Goal: Transaction & Acquisition: Obtain resource

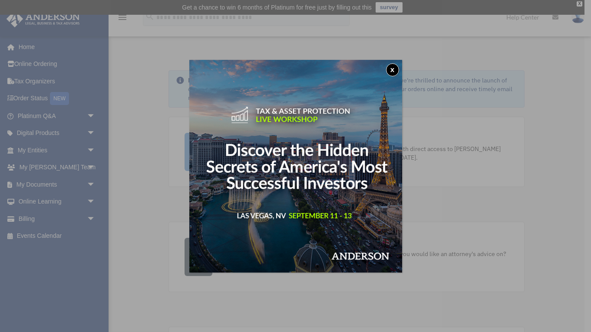
click at [29, 213] on div "x" at bounding box center [295, 166] width 591 height 332
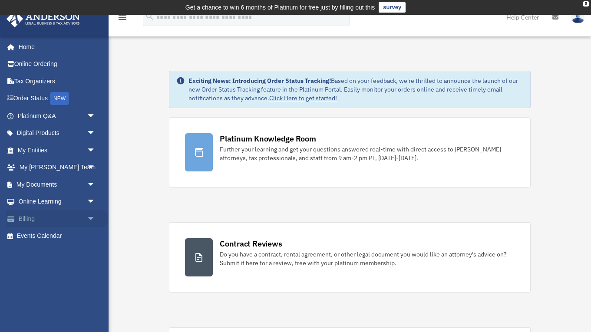
click at [29, 213] on link "Billing arrow_drop_down" at bounding box center [57, 218] width 102 height 17
click at [90, 214] on span "arrow_drop_down" at bounding box center [95, 219] width 17 height 18
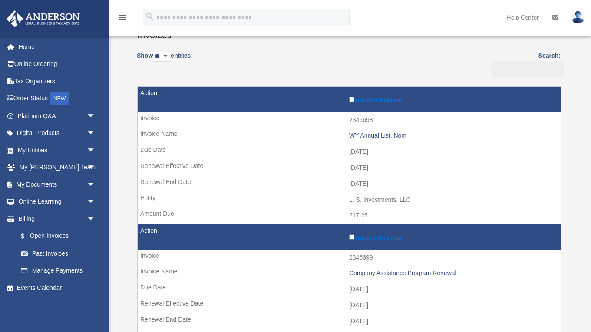
scroll to position [81, 0]
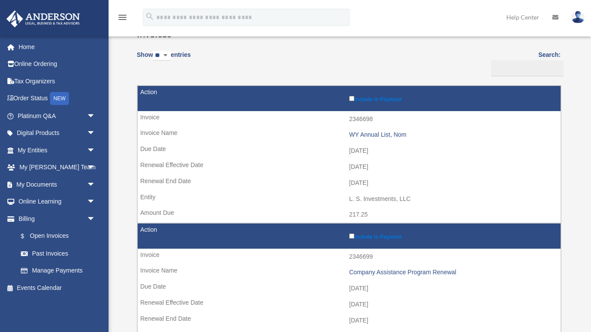
drag, startPoint x: 138, startPoint y: 83, endPoint x: 163, endPoint y: 102, distance: 31.1
click at [163, 102] on div "Show ** ** ** *** entries Search: Pay Invoice # Invoice Name Due Date Renewal E…" at bounding box center [349, 214] width 424 height 339
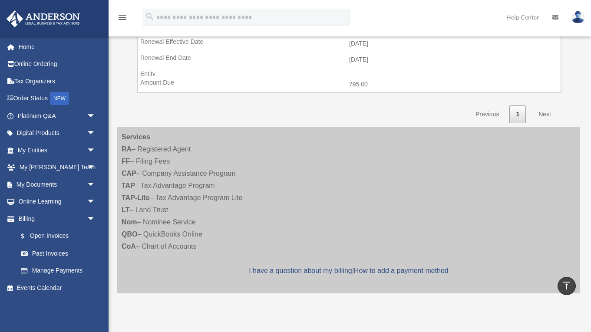
scroll to position [344, 0]
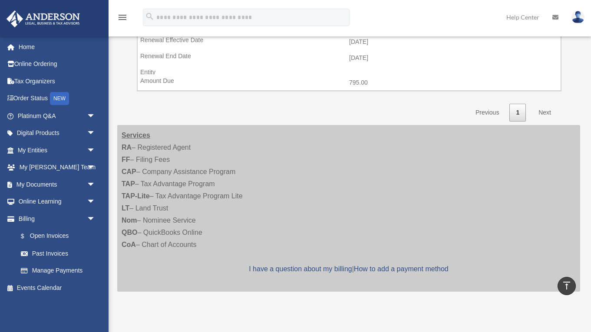
click at [544, 104] on link "Next" at bounding box center [545, 113] width 26 height 18
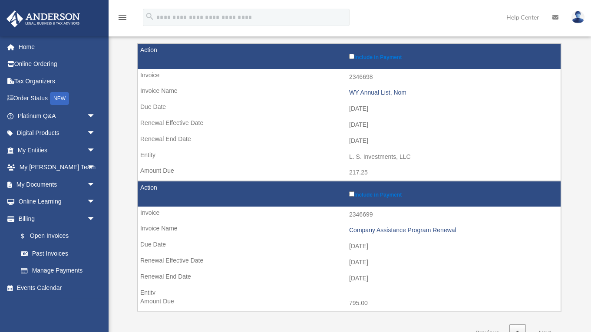
scroll to position [116, 0]
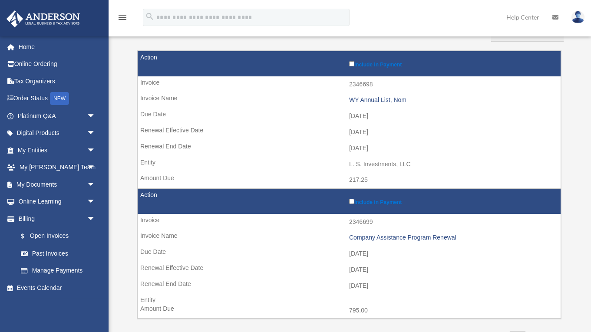
click at [122, 18] on icon "menu" at bounding box center [122, 17] width 10 height 10
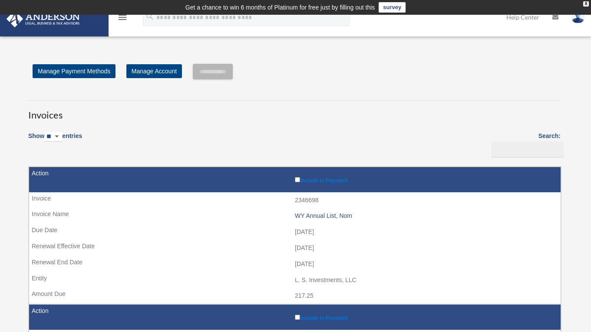
scroll to position [0, 0]
click at [121, 18] on icon "menu" at bounding box center [122, 17] width 10 height 10
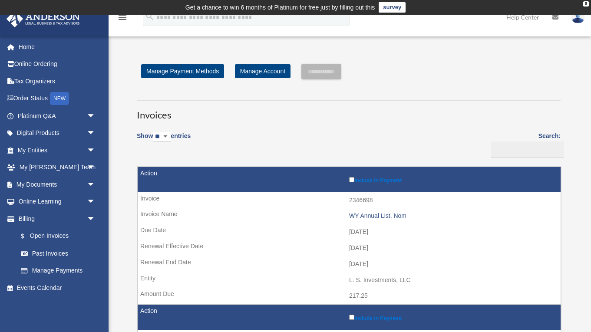
click at [122, 16] on icon "menu" at bounding box center [122, 17] width 10 height 10
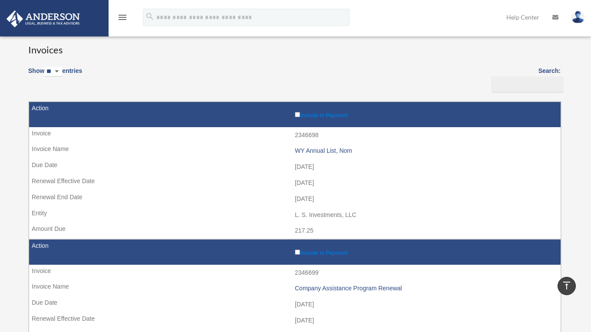
scroll to position [65, 0]
drag, startPoint x: 26, startPoint y: 99, endPoint x: 72, endPoint y: 145, distance: 65.4
click at [72, 145] on div "Invoices Show ** ** ** *** entries Search: Pay Invoice # Invoice Name Due Date …" at bounding box center [294, 213] width 545 height 373
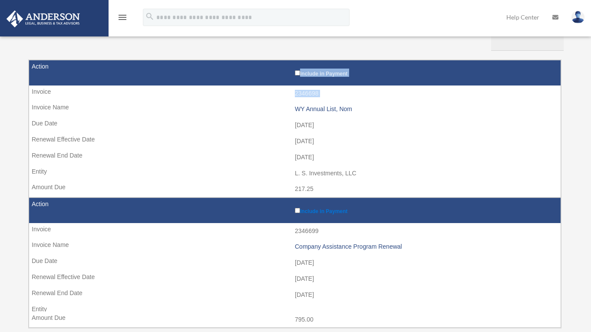
scroll to position [119, 0]
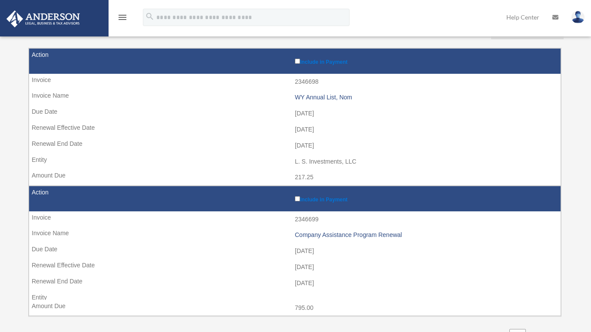
drag, startPoint x: 24, startPoint y: 44, endPoint x: 33, endPoint y: 52, distance: 12.0
click at [33, 52] on div "Invoices Show ** ** ** *** entries Search: Pay Invoice # Invoice Name Due Date …" at bounding box center [294, 160] width 545 height 373
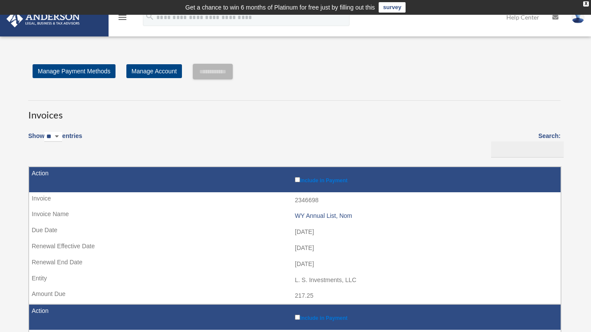
scroll to position [0, 0]
click at [91, 73] on link "Manage Payment Methods" at bounding box center [74, 71] width 83 height 14
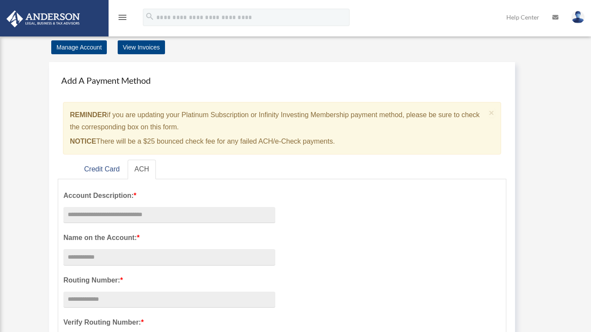
scroll to position [23, 0]
click at [136, 43] on link "View Invoices" at bounding box center [141, 47] width 47 height 14
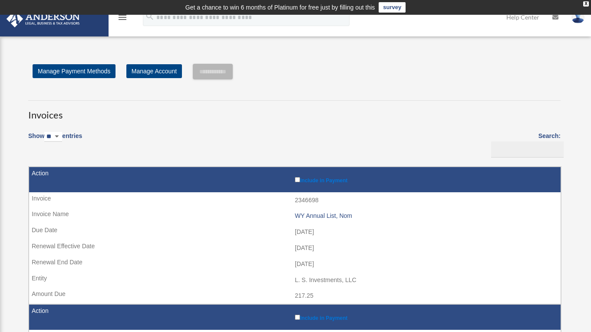
click at [122, 18] on icon "menu" at bounding box center [122, 17] width 10 height 10
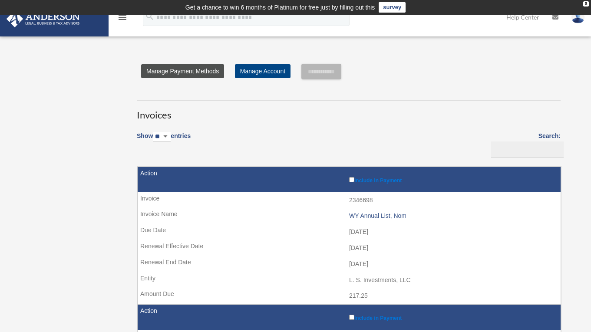
click at [194, 71] on link "Manage Payment Methods" at bounding box center [182, 71] width 83 height 14
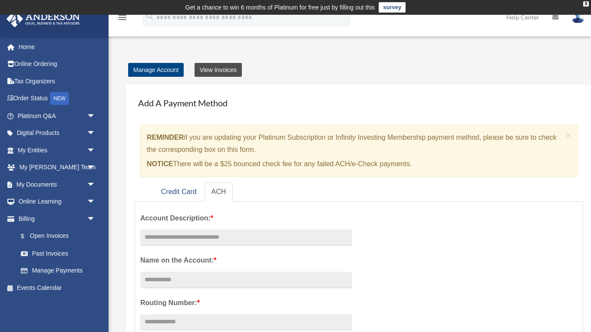
click at [214, 70] on link "View Invoices" at bounding box center [218, 70] width 47 height 14
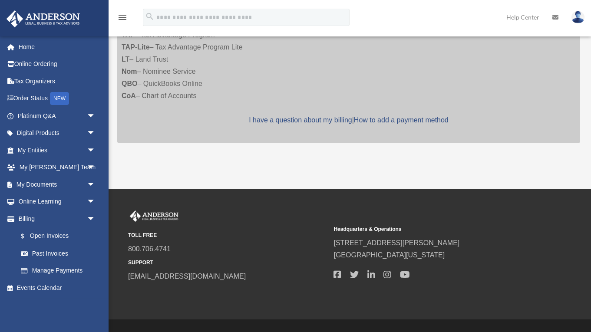
scroll to position [505, 0]
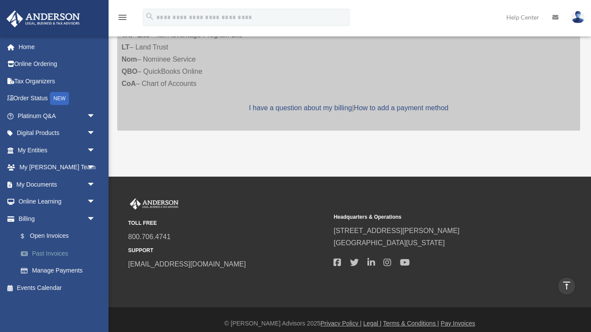
click at [52, 250] on link "Past Invoices" at bounding box center [60, 253] width 96 height 17
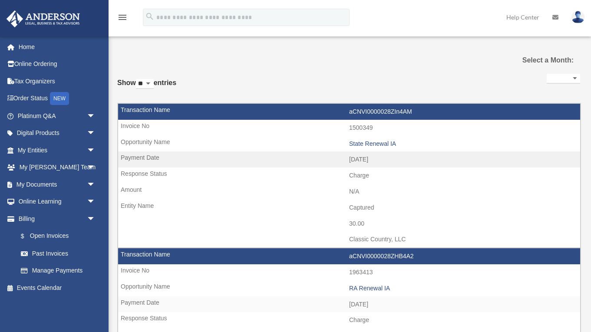
select select
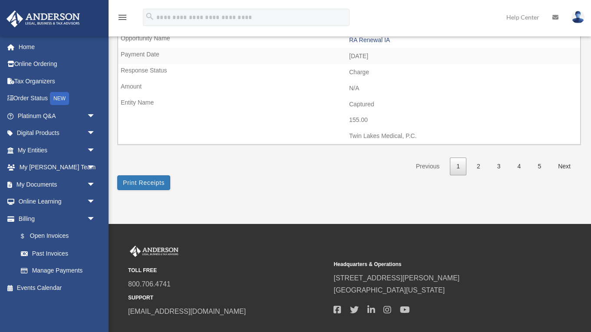
scroll to position [1406, 0]
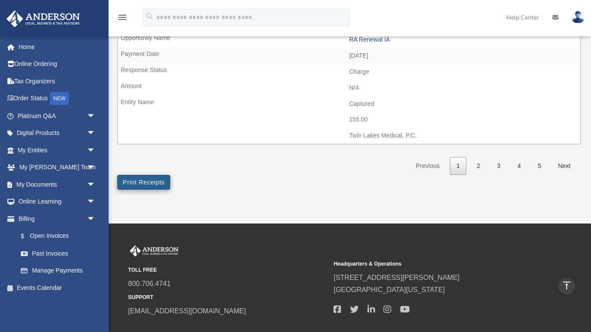
click at [148, 175] on button "Print Receipts" at bounding box center [143, 182] width 53 height 15
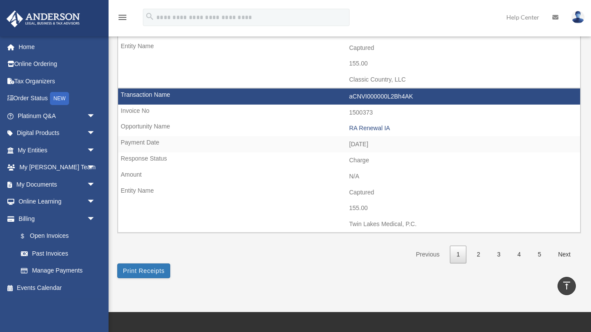
scroll to position [1318, 0]
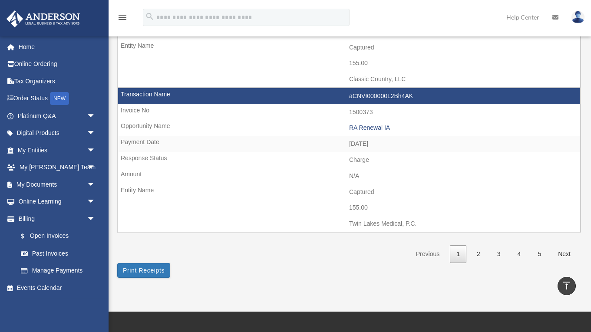
click at [121, 15] on icon "menu" at bounding box center [122, 17] width 10 height 10
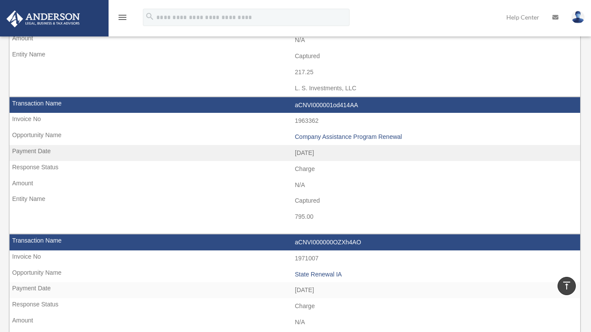
scroll to position [601, 0]
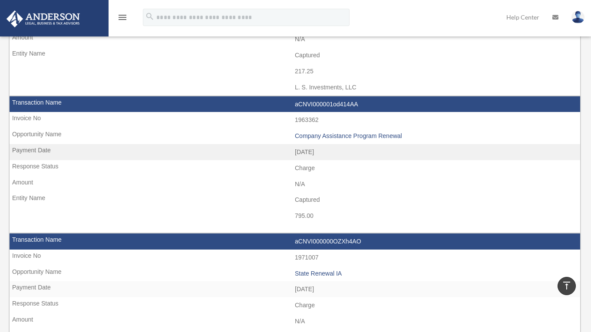
click at [121, 16] on icon "menu" at bounding box center [122, 17] width 10 height 10
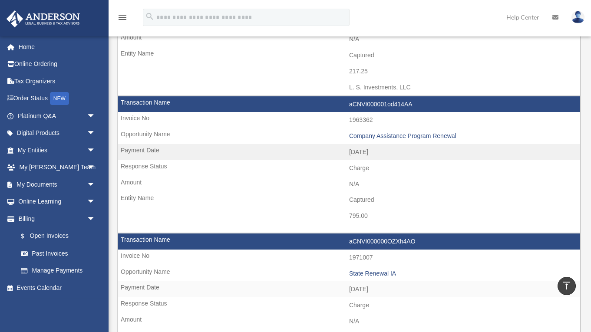
click at [122, 19] on icon "menu" at bounding box center [122, 17] width 10 height 10
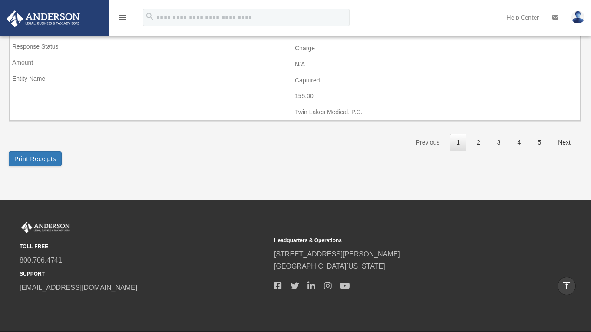
scroll to position [1429, 0]
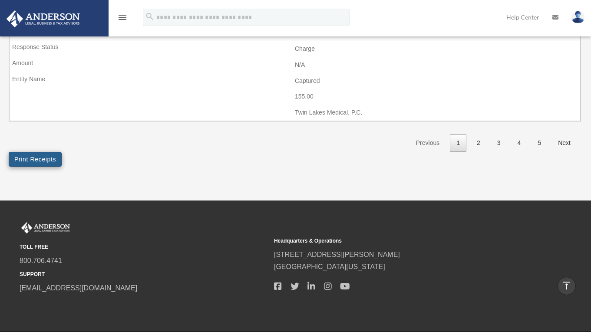
click at [40, 152] on button "Print Receipts" at bounding box center [35, 159] width 53 height 15
click at [565, 134] on link "Next" at bounding box center [565, 143] width 26 height 18
click at [48, 152] on button "Print Receipts" at bounding box center [35, 159] width 53 height 15
click at [502, 134] on link "3" at bounding box center [499, 143] width 17 height 18
click at [500, 134] on link "3" at bounding box center [499, 143] width 17 height 18
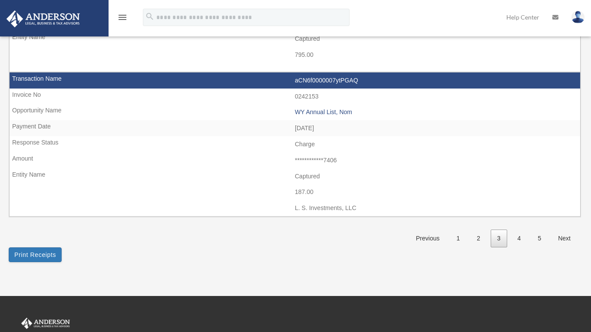
scroll to position [1334, 0]
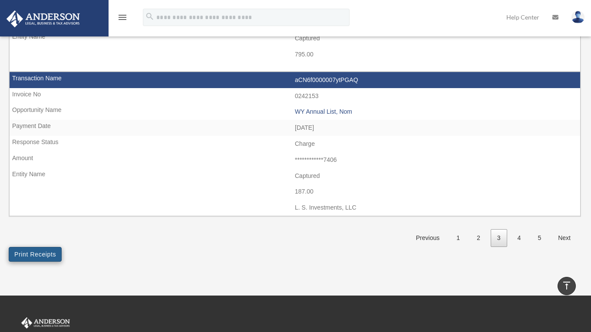
click at [45, 247] on button "Print Receipts" at bounding box center [35, 254] width 53 height 15
click at [522, 229] on link "4" at bounding box center [519, 238] width 17 height 18
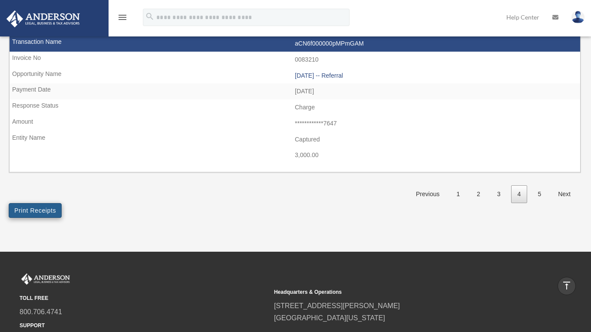
click at [36, 203] on button "Print Receipts" at bounding box center [35, 210] width 53 height 15
click at [539, 185] on link "5" at bounding box center [539, 194] width 17 height 18
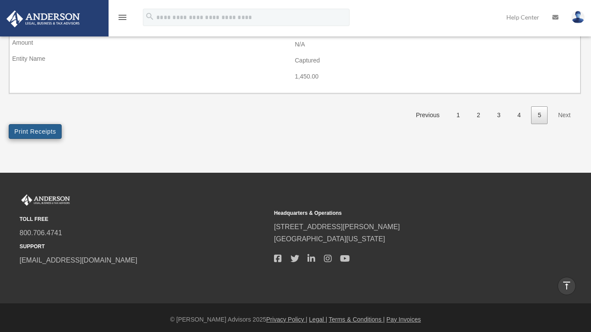
click at [43, 131] on button "Print Receipts" at bounding box center [35, 131] width 53 height 15
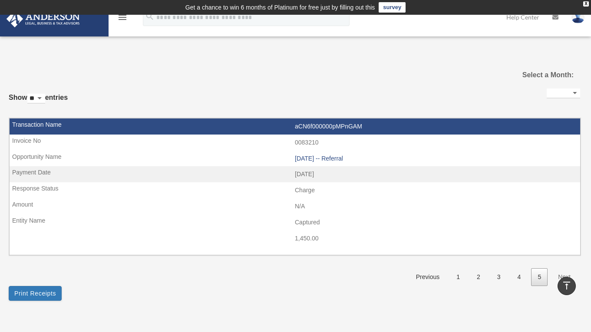
scroll to position [0, 0]
click at [564, 274] on link "Next" at bounding box center [565, 277] width 26 height 18
click at [123, 17] on icon "menu" at bounding box center [122, 17] width 10 height 10
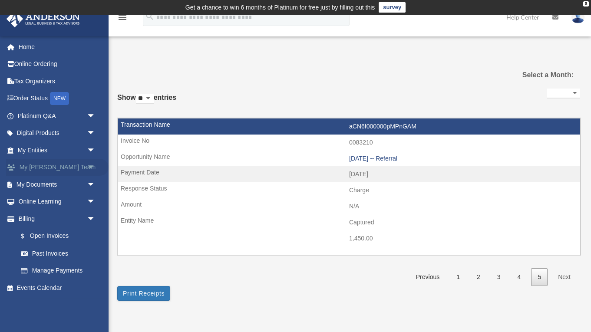
click at [35, 166] on link "My Anderson Team arrow_drop_down" at bounding box center [57, 167] width 102 height 17
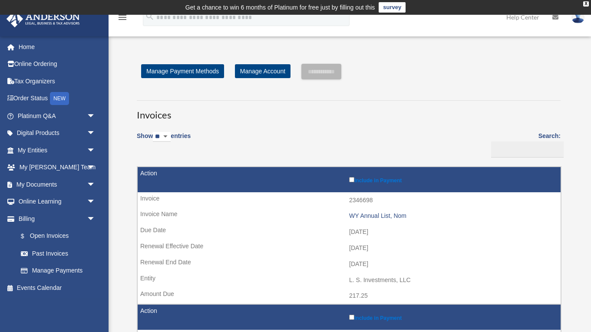
scroll to position [505, 0]
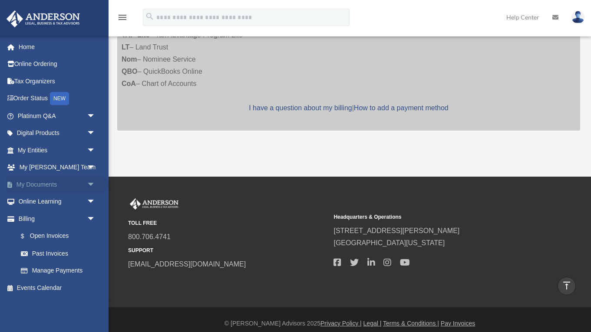
click at [93, 183] on span "arrow_drop_down" at bounding box center [95, 185] width 17 height 18
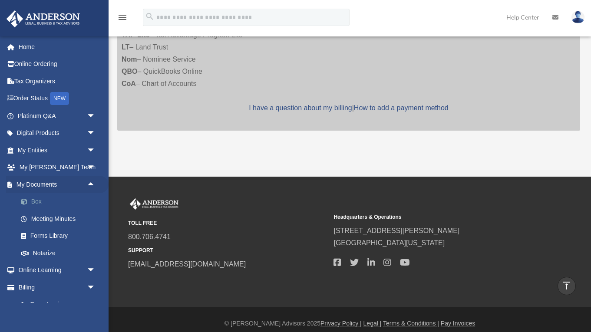
click at [38, 200] on link "Box" at bounding box center [60, 201] width 96 height 17
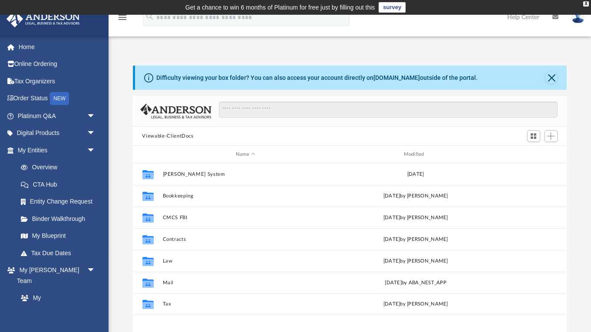
scroll to position [0, 0]
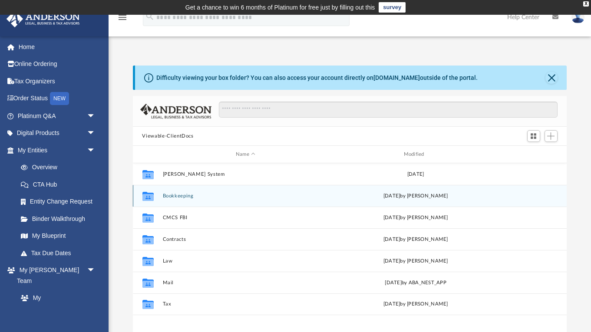
click at [381, 194] on div "Tue May 30 2017 by Christian Abraham" at bounding box center [415, 196] width 166 height 8
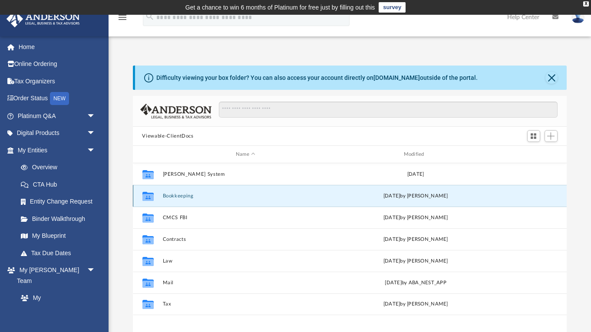
click at [381, 194] on div "Tue May 30 2017 by Christian Abraham" at bounding box center [415, 196] width 166 height 8
click at [147, 194] on icon "grid" at bounding box center [147, 196] width 11 height 9
click at [150, 193] on icon "grid" at bounding box center [147, 196] width 11 height 9
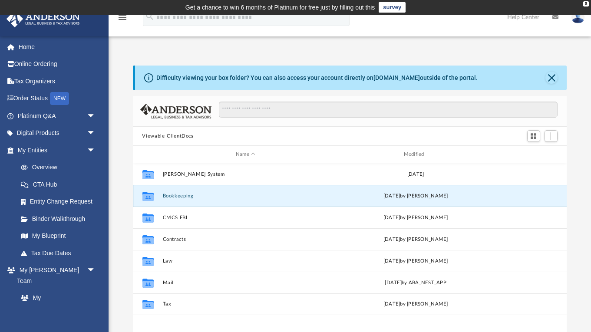
click at [150, 193] on icon "grid" at bounding box center [147, 196] width 11 height 9
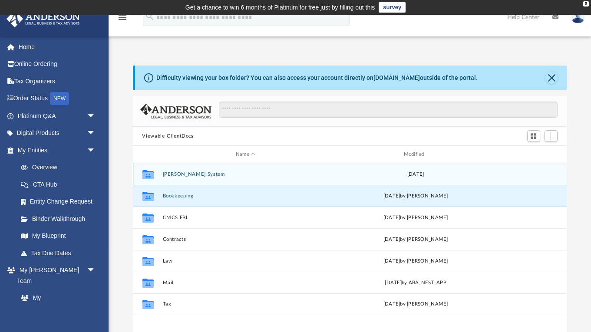
click at [189, 172] on button "[PERSON_NAME] System" at bounding box center [245, 175] width 166 height 6
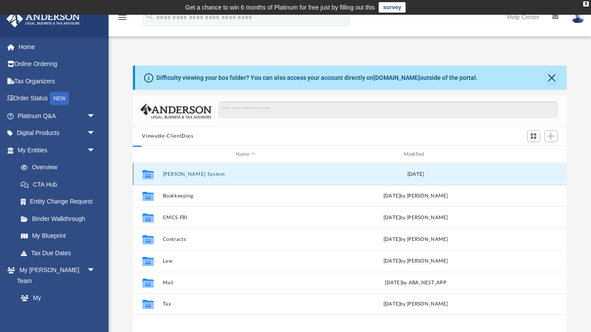
click at [189, 172] on button "[PERSON_NAME] System" at bounding box center [245, 175] width 166 height 6
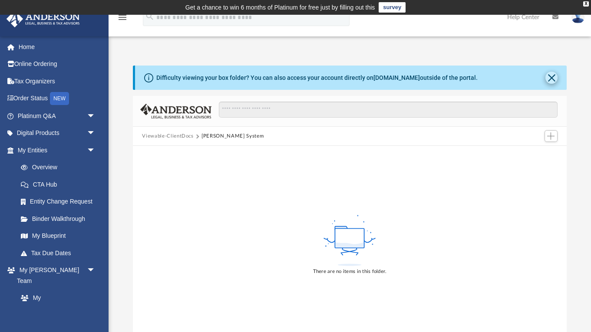
click at [552, 76] on button "Close" at bounding box center [551, 78] width 12 height 12
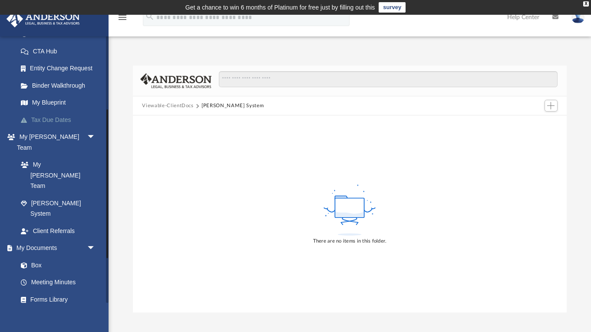
scroll to position [135, 0]
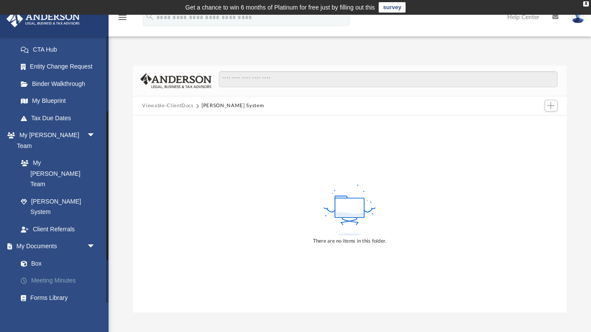
click at [43, 272] on link "Meeting Minutes" at bounding box center [60, 280] width 96 height 17
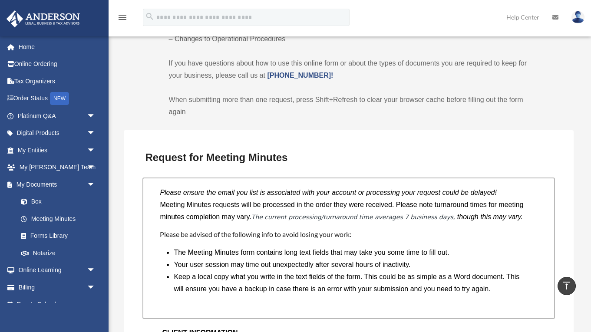
scroll to position [41, 0]
